Goal: Find specific page/section: Find specific page/section

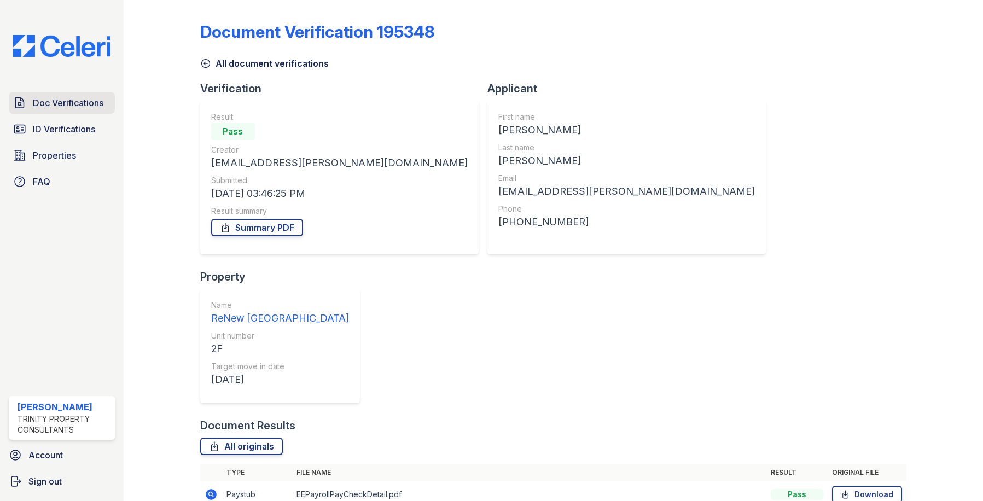
click at [50, 100] on span "Doc Verifications" at bounding box center [68, 102] width 71 height 13
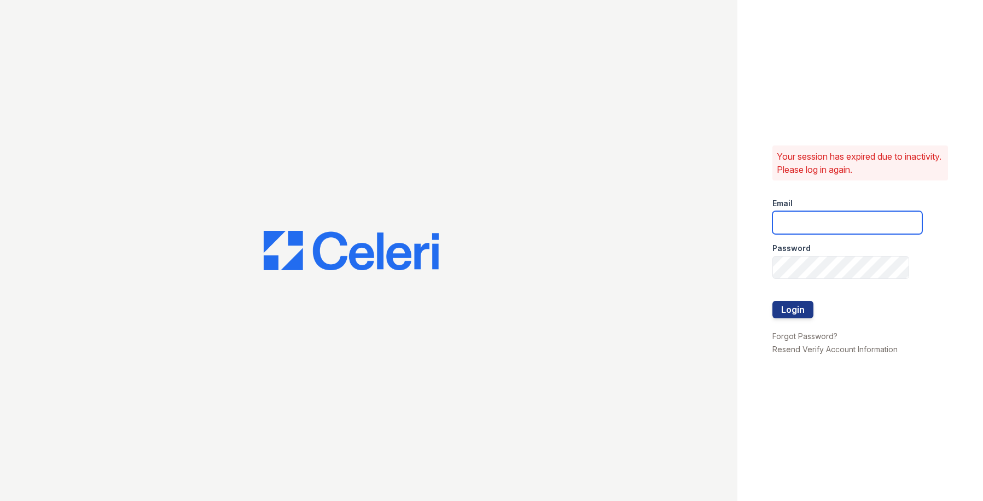
click at [841, 220] on input "email" at bounding box center [847, 222] width 150 height 23
type input "[EMAIL_ADDRESS][DOMAIN_NAME]"
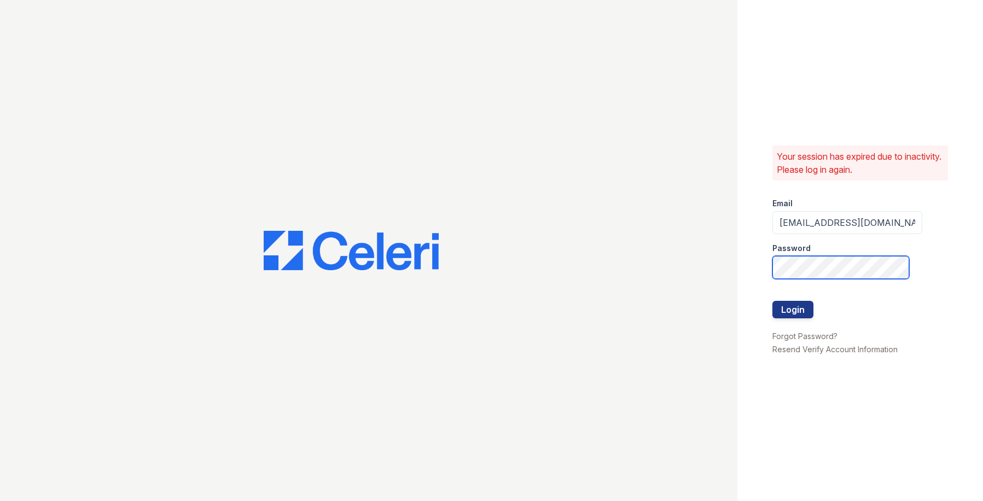
click at [772, 301] on button "Login" at bounding box center [792, 309] width 41 height 17
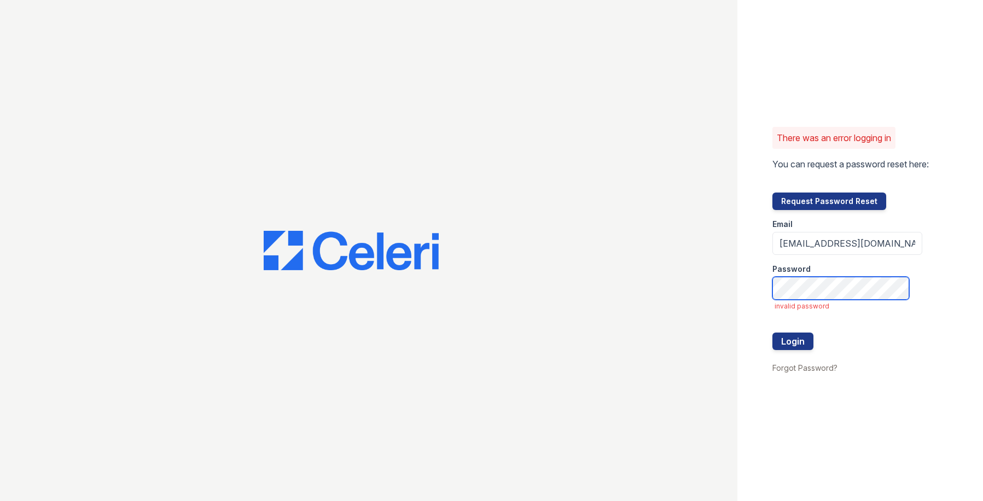
click at [772, 332] on button "Login" at bounding box center [792, 340] width 41 height 17
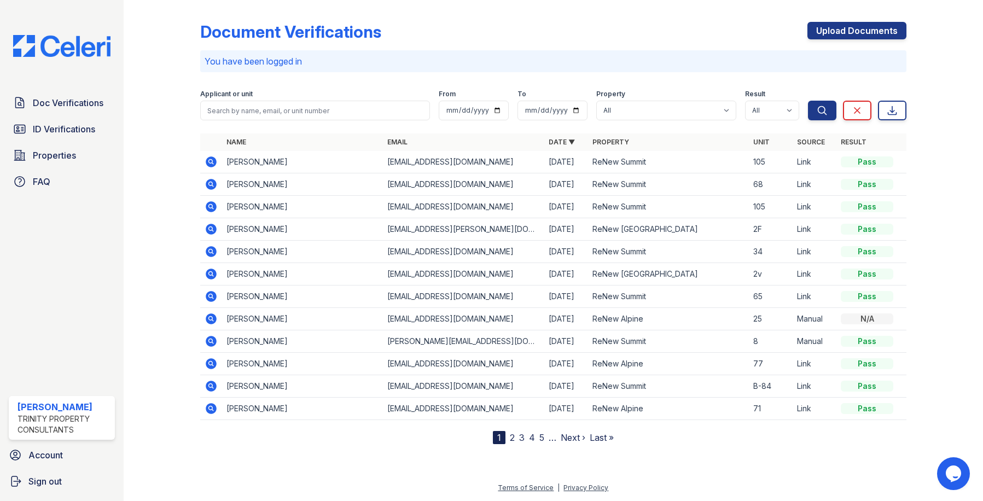
click at [513, 439] on link "2" at bounding box center [512, 437] width 5 height 11
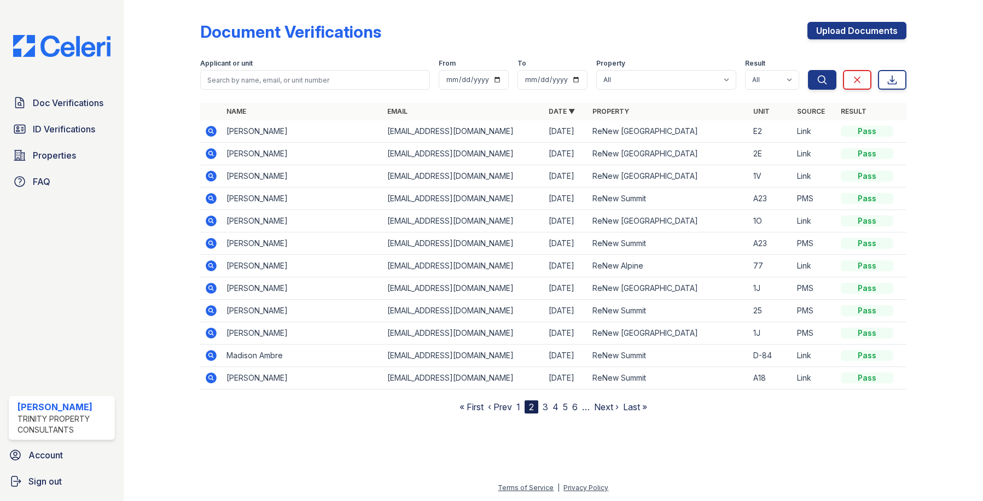
click at [155, 190] on div at bounding box center [170, 208] width 59 height 409
click at [544, 407] on link "3" at bounding box center [544, 406] width 5 height 11
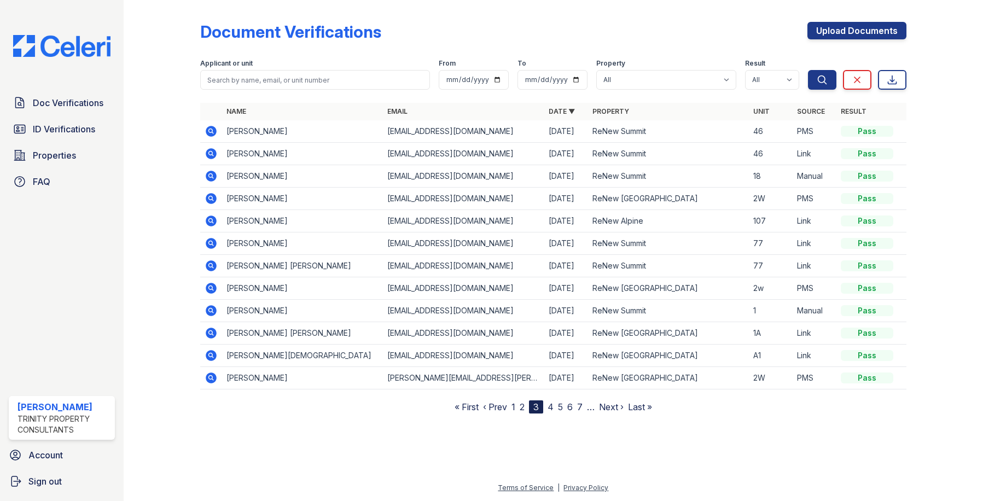
click at [512, 407] on link "1" at bounding box center [513, 406] width 4 height 11
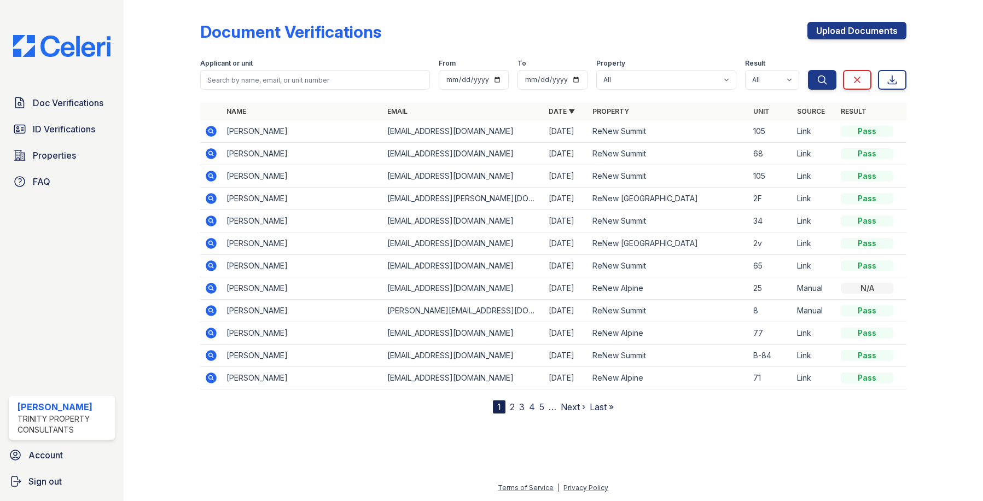
click at [165, 201] on div at bounding box center [170, 208] width 59 height 409
click at [411, 27] on div "Document Verifications Upload Documents" at bounding box center [553, 36] width 707 height 28
